Goal: Information Seeking & Learning: Learn about a topic

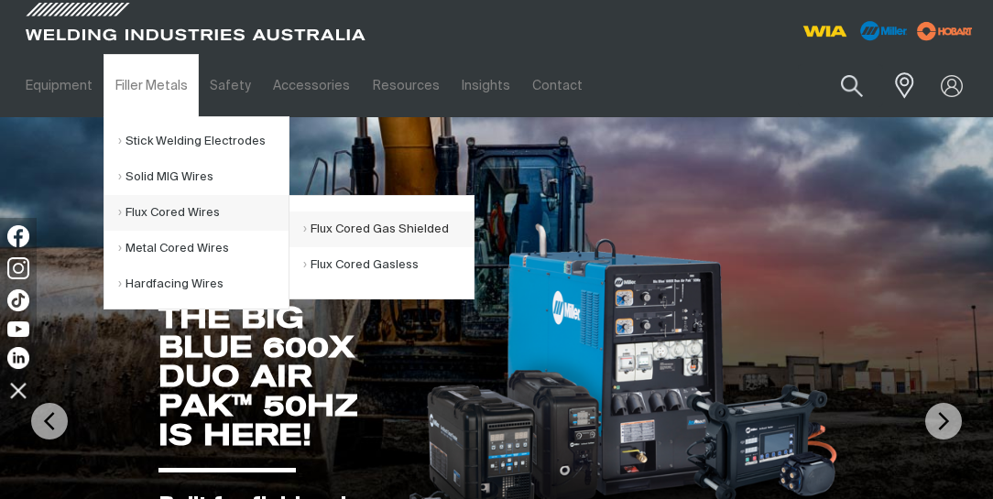
click at [345, 232] on link "Flux Cored Gas Shielded" at bounding box center [388, 230] width 170 height 36
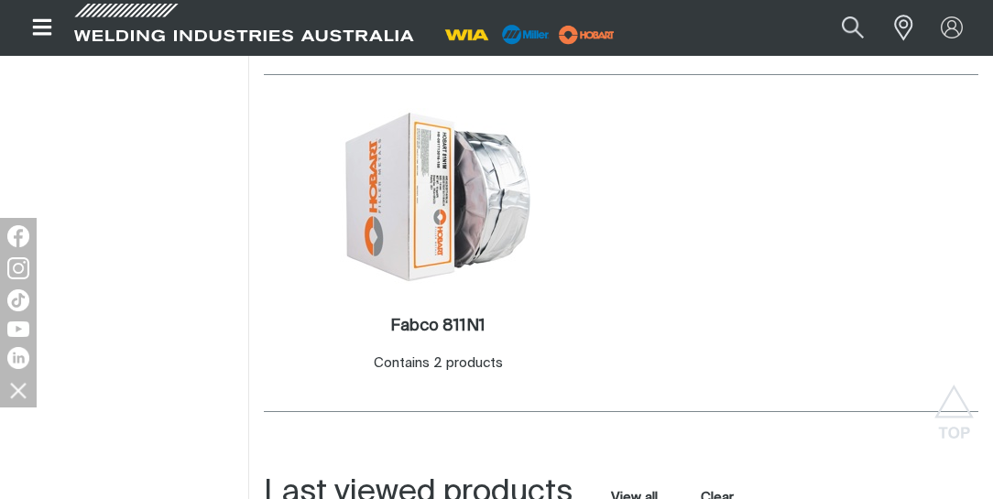
scroll to position [837, 0]
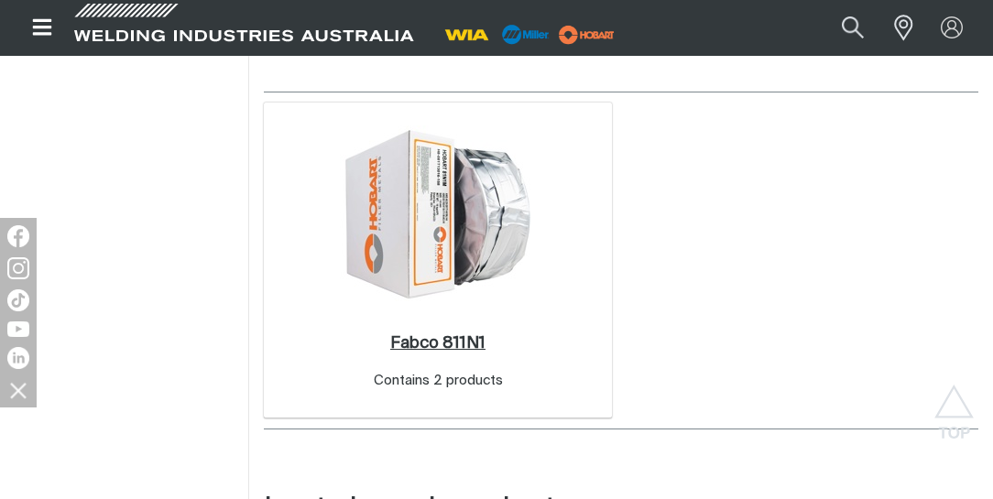
click at [432, 343] on h2 "Fabco 811N1 ." at bounding box center [437, 343] width 95 height 16
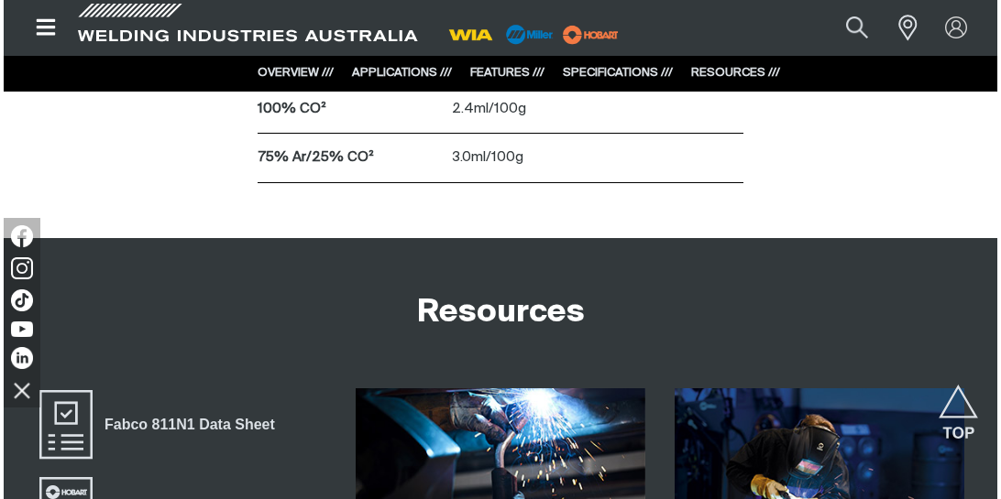
scroll to position [3770, 0]
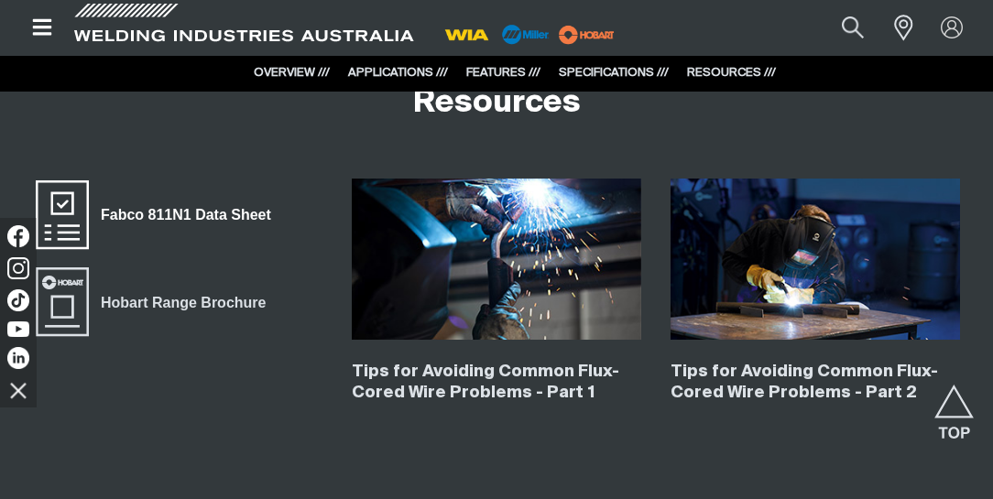
click at [243, 206] on span "Fabco 811N1 Data Sheet" at bounding box center [185, 215] width 193 height 24
click at [49, 35] on icon "Open top menu" at bounding box center [41, 27] width 19 height 16
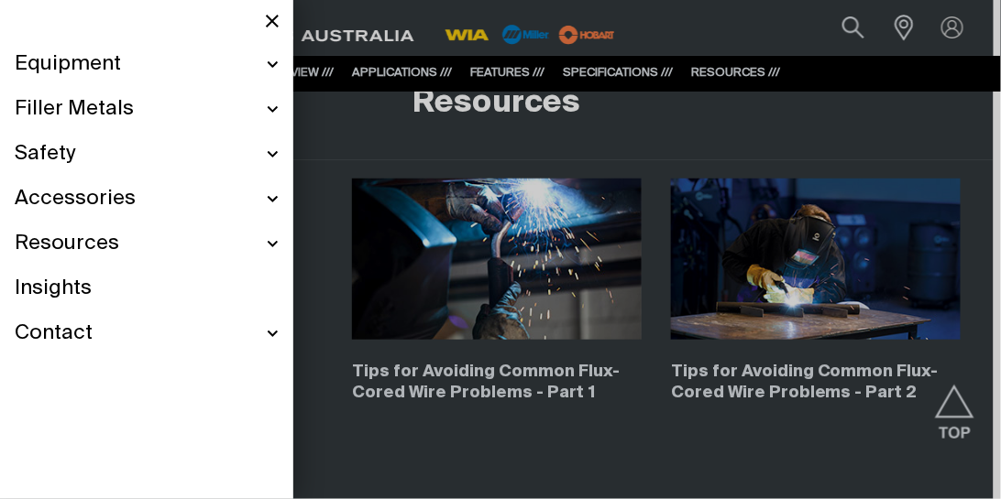
click at [104, 114] on span "Filler Metals" at bounding box center [74, 109] width 119 height 27
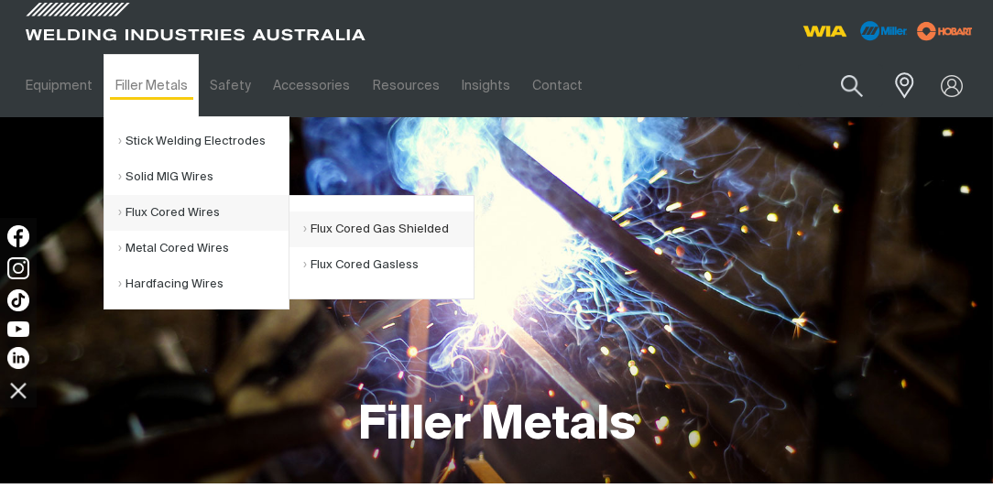
click at [367, 229] on link "Flux Cored Gas Shielded" at bounding box center [388, 230] width 170 height 36
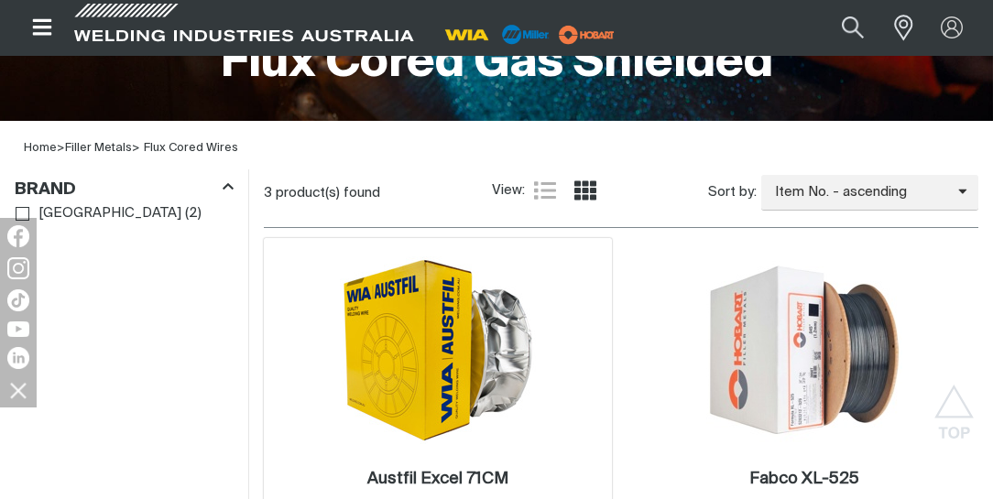
scroll to position [471, 0]
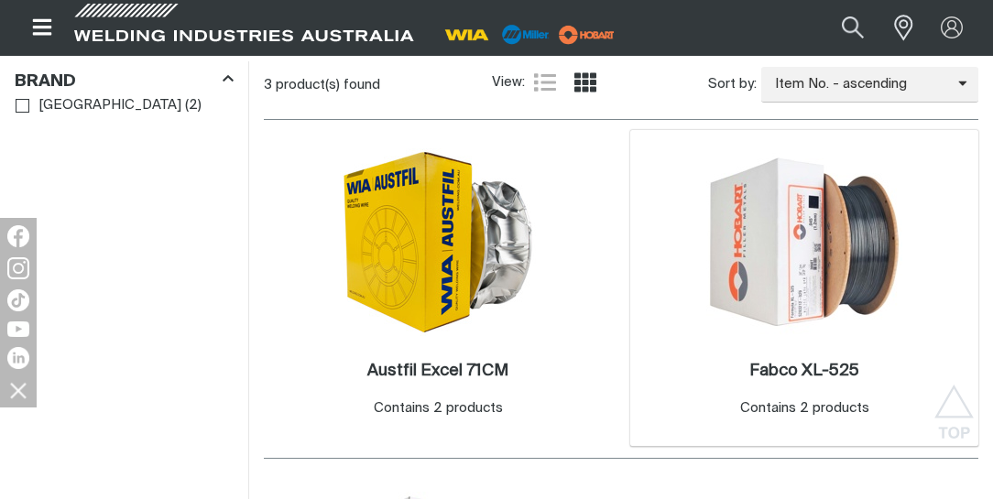
click at [794, 302] on img at bounding box center [804, 242] width 196 height 196
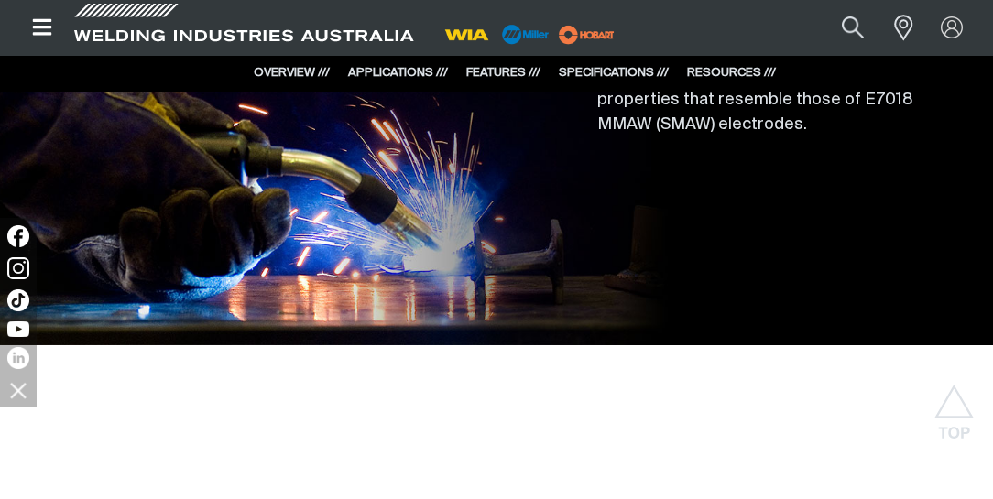
scroll to position [1779, 0]
